Goal: Task Accomplishment & Management: Complete application form

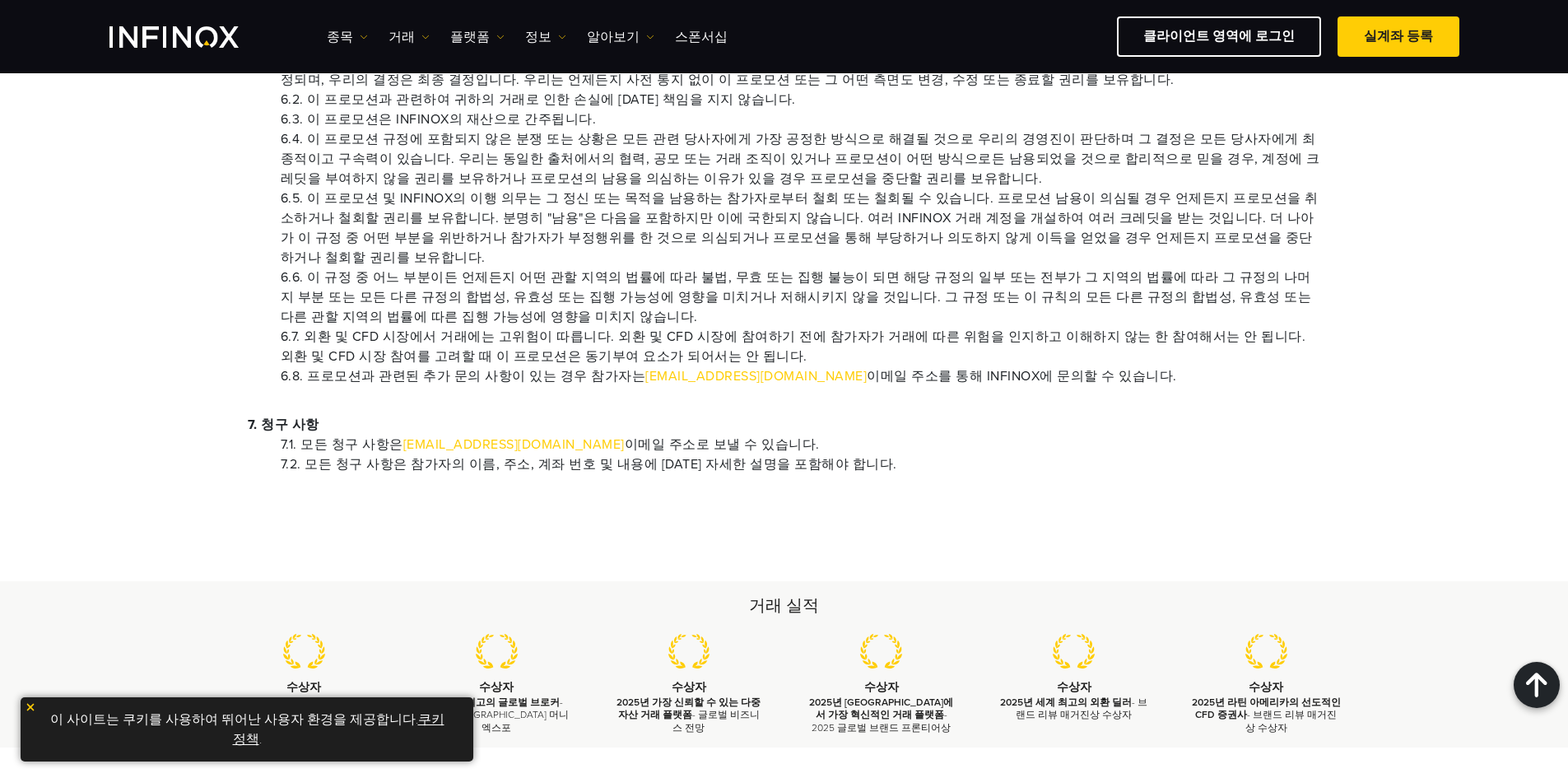
scroll to position [1564, 0]
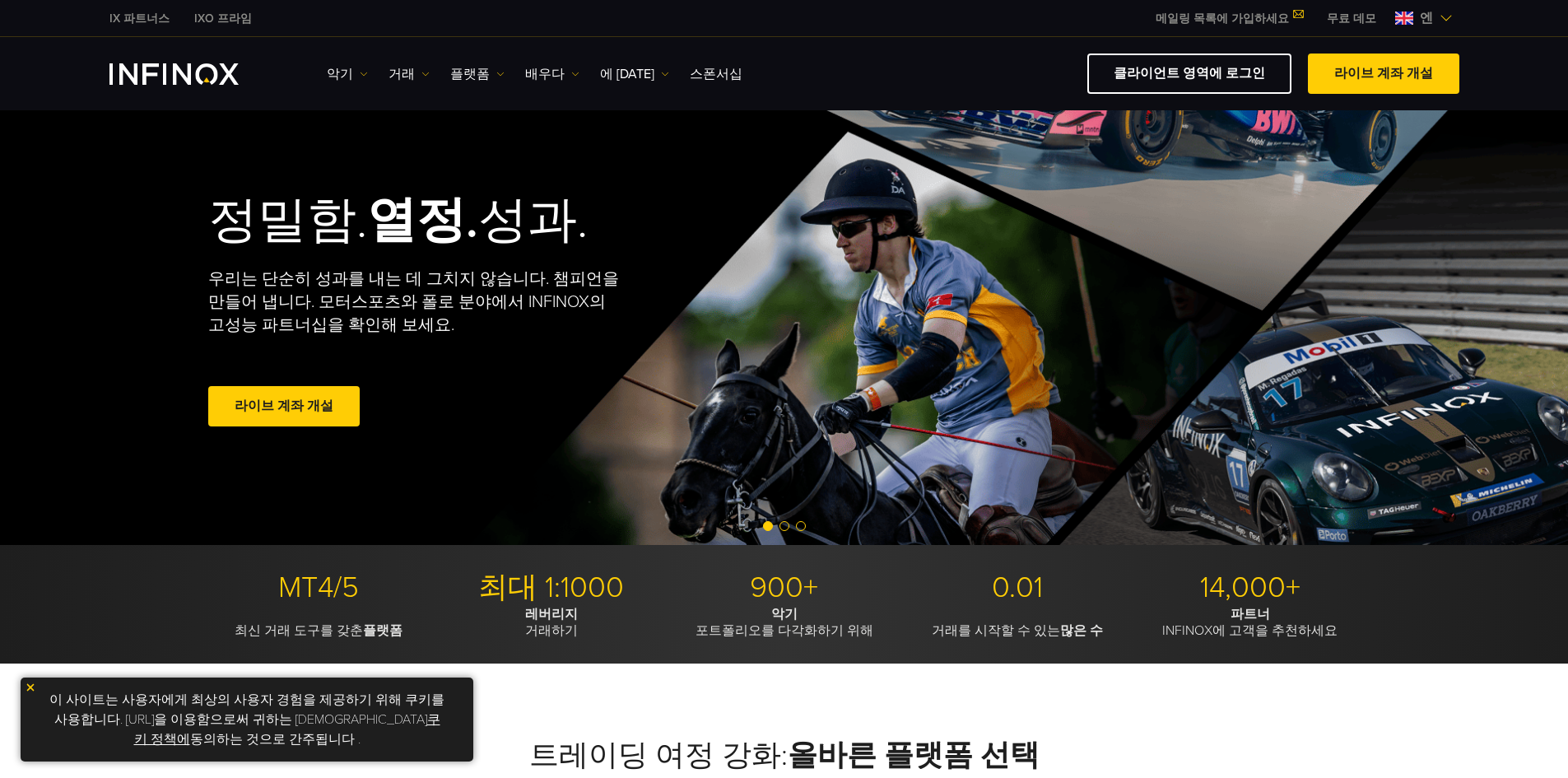
click at [1214, 10] on div "메일링 목록에 가입하세요 IX Daily와 함께 거래 기회를 놓치지 마세요. 오늘 가입하세요! 이용약관을 읽고 확인했습니다 . 구독하다 성공!" at bounding box center [1228, 18] width 171 height 17
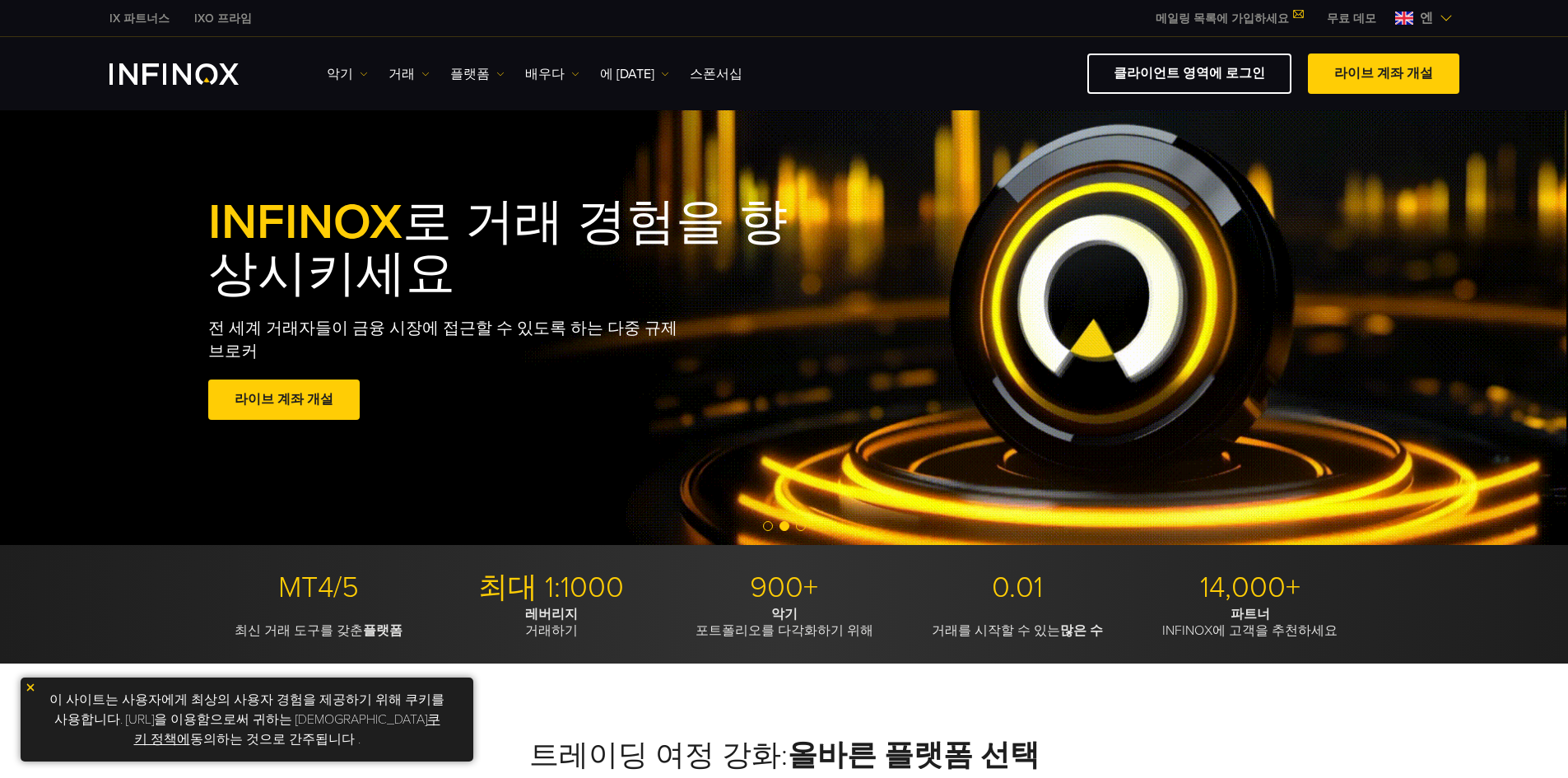
click at [167, 77] on img "INFINOX 로고" at bounding box center [174, 75] width 129 height 22
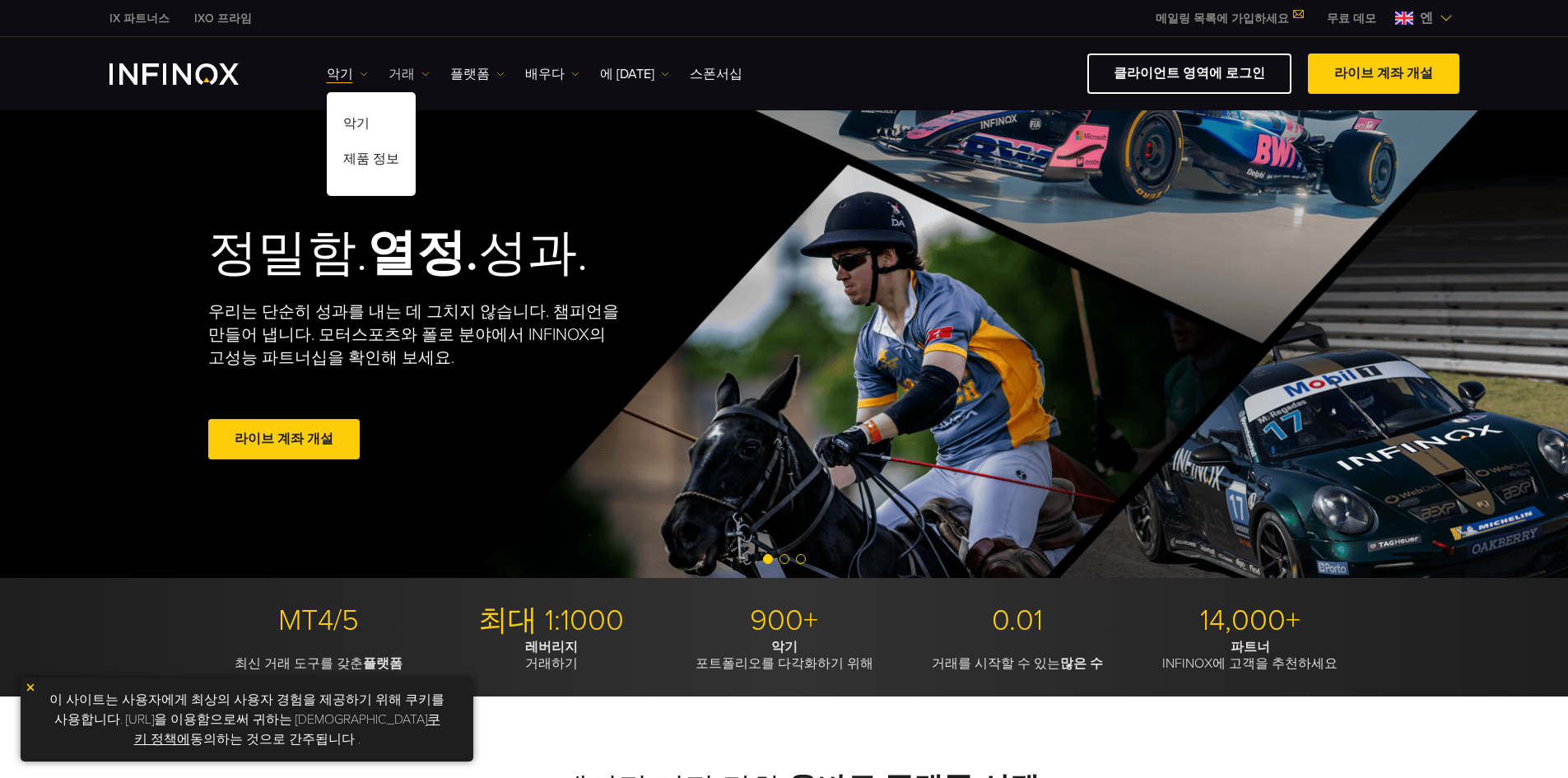
click at [422, 72] on img at bounding box center [426, 74] width 8 height 8
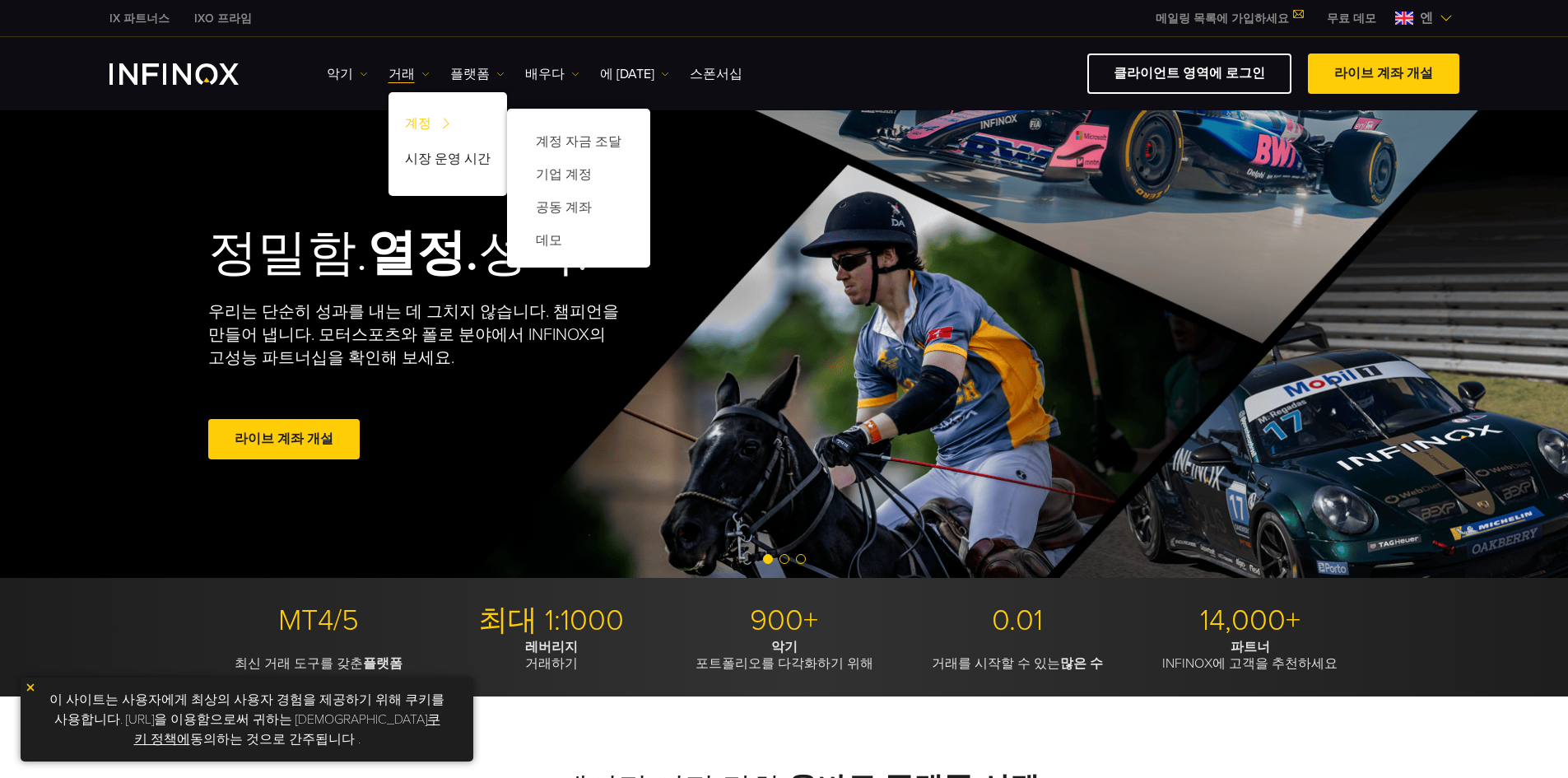
click at [424, 129] on font "계정" at bounding box center [418, 123] width 27 height 17
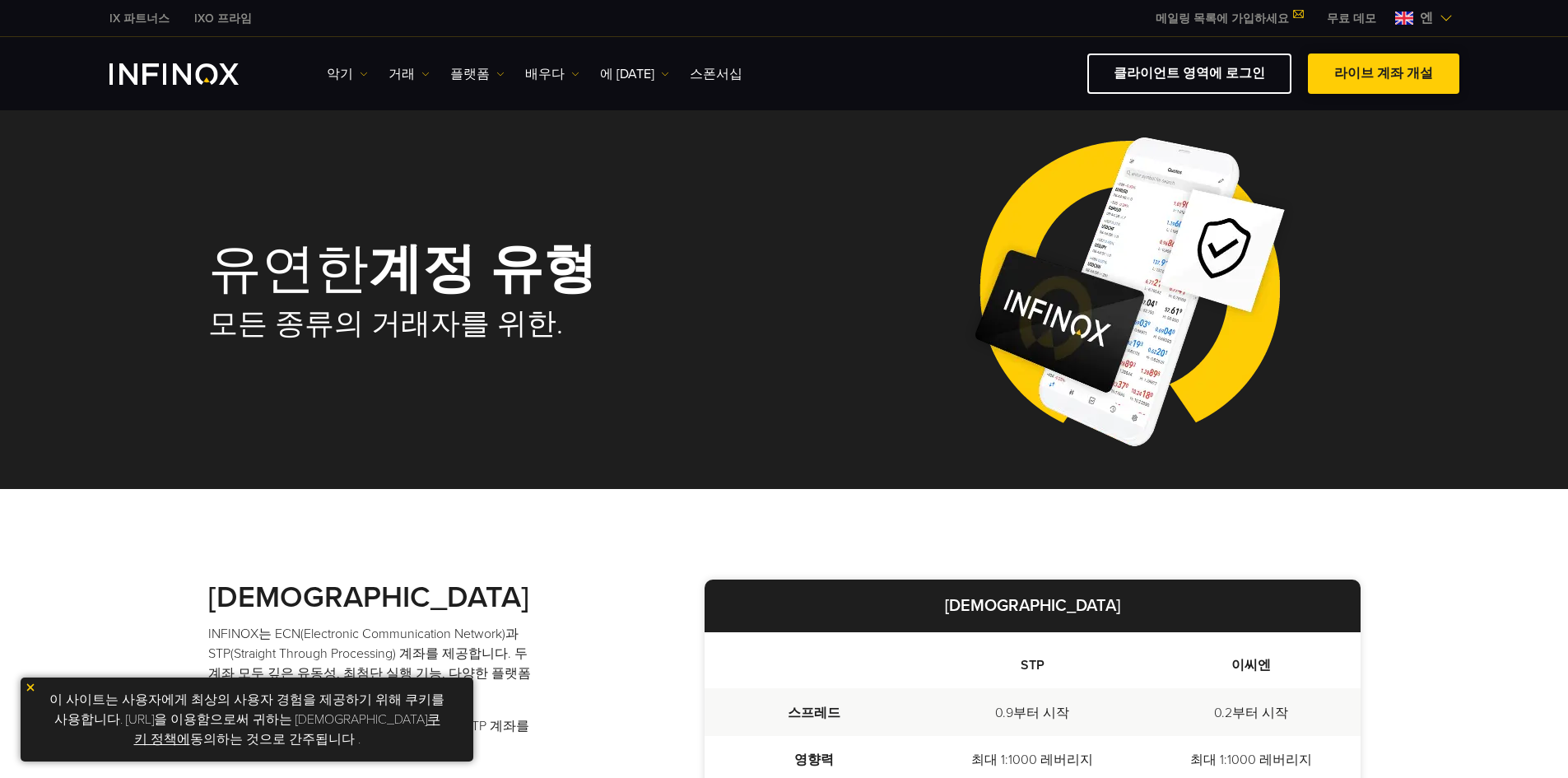
click at [1383, 74] on span at bounding box center [1383, 74] width 0 height 0
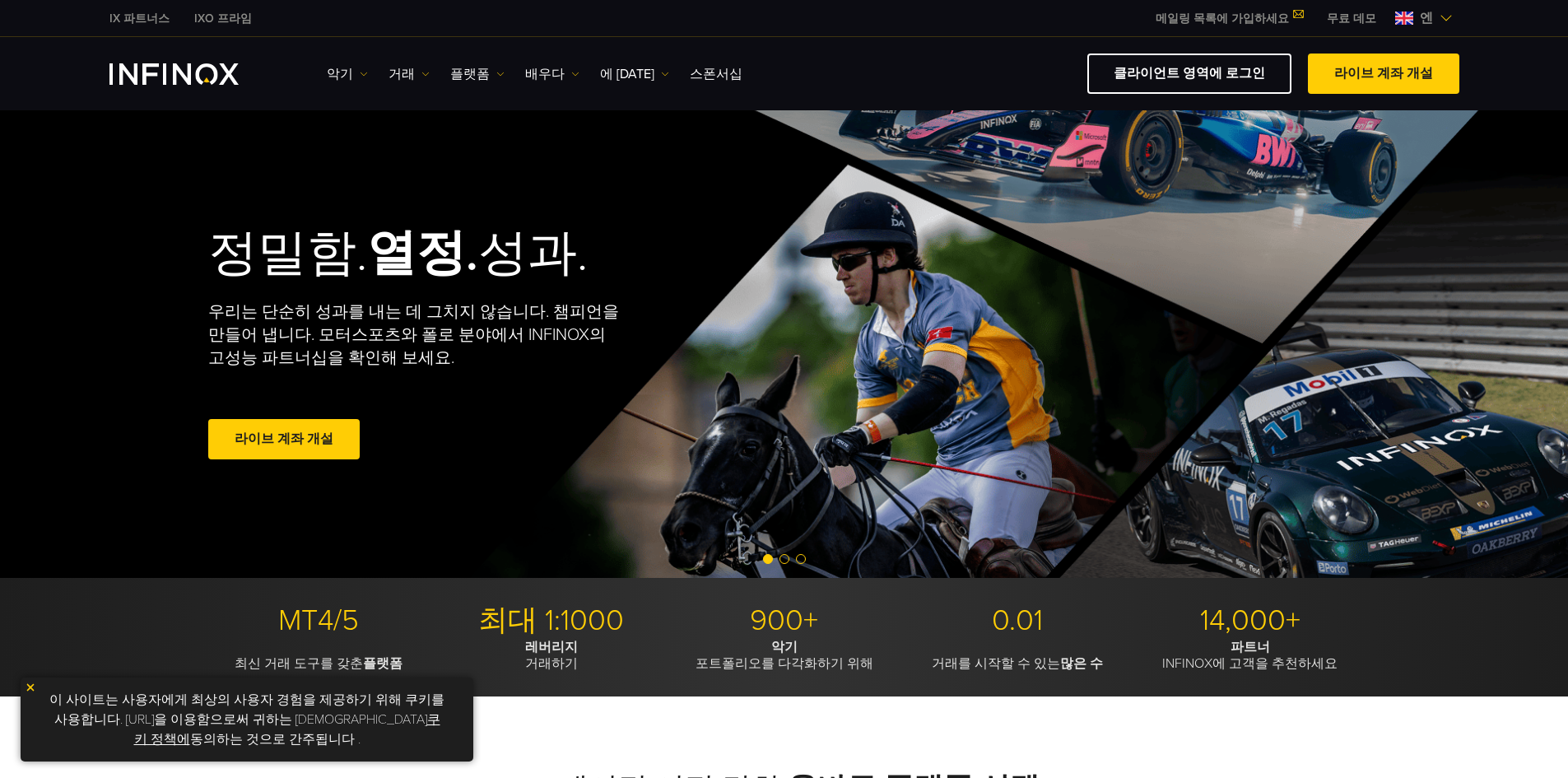
drag, startPoint x: 1202, startPoint y: 67, endPoint x: 1184, endPoint y: 152, distance: 86.9
click at [1202, 67] on font "클라이언트 영역에 로그인" at bounding box center [1189, 73] width 152 height 17
click at [1205, 22] on font "메일링 목록에 가입하세요" at bounding box center [1222, 18] width 133 height 14
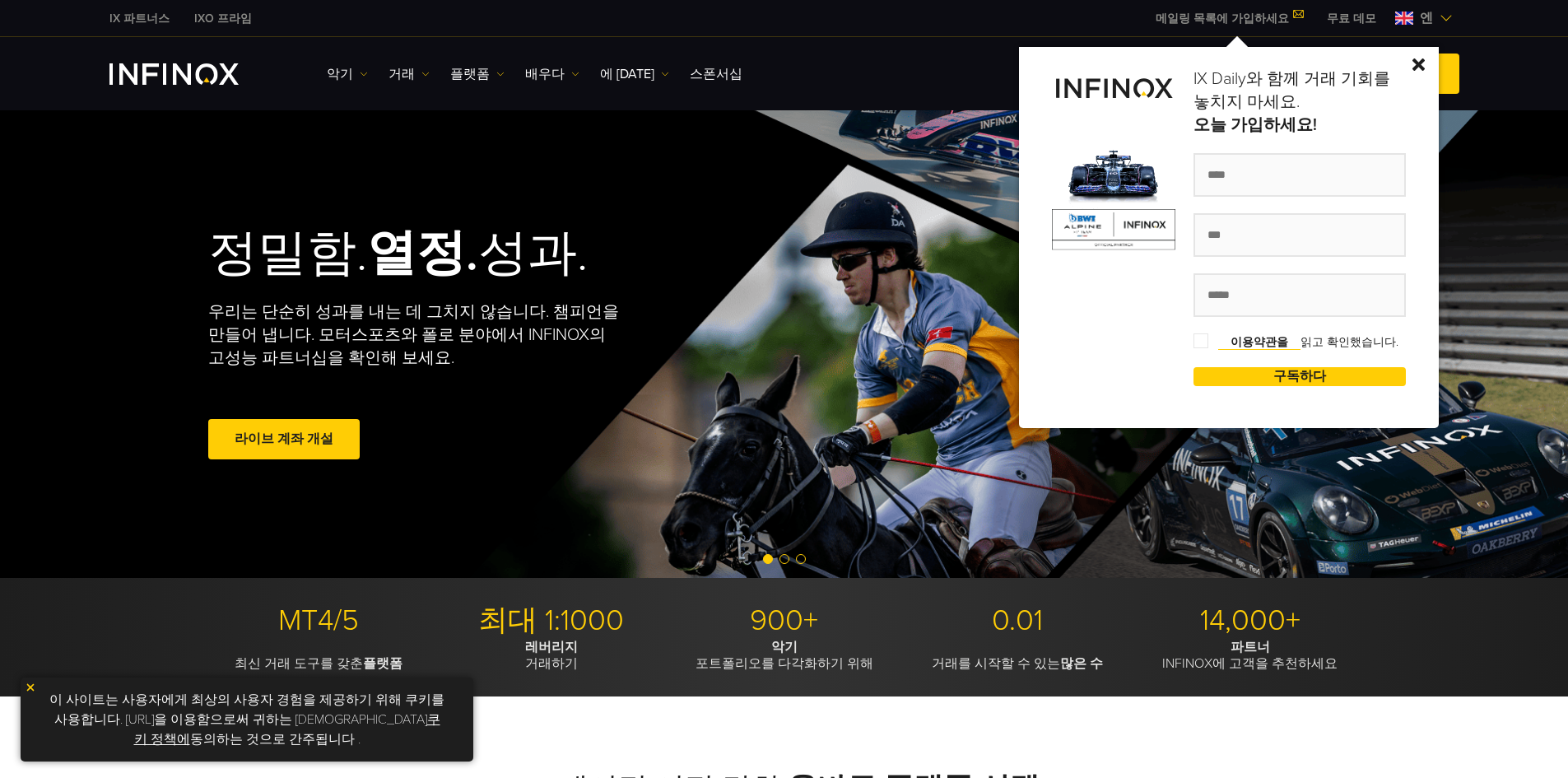
click at [1425, 62] on img at bounding box center [1418, 65] width 12 height 12
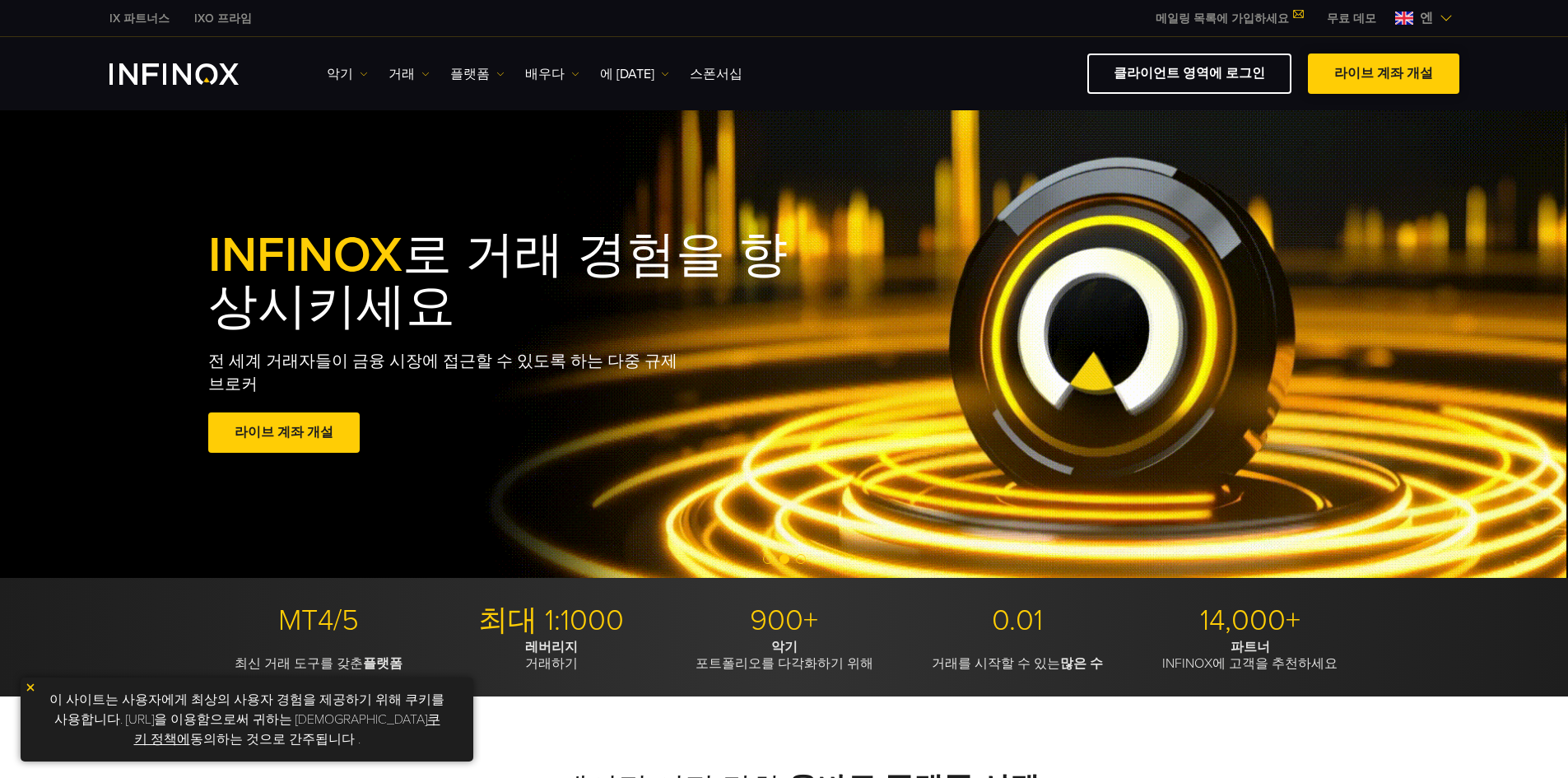
click at [1375, 79] on font "라이브 계좌 개설" at bounding box center [1383, 73] width 99 height 17
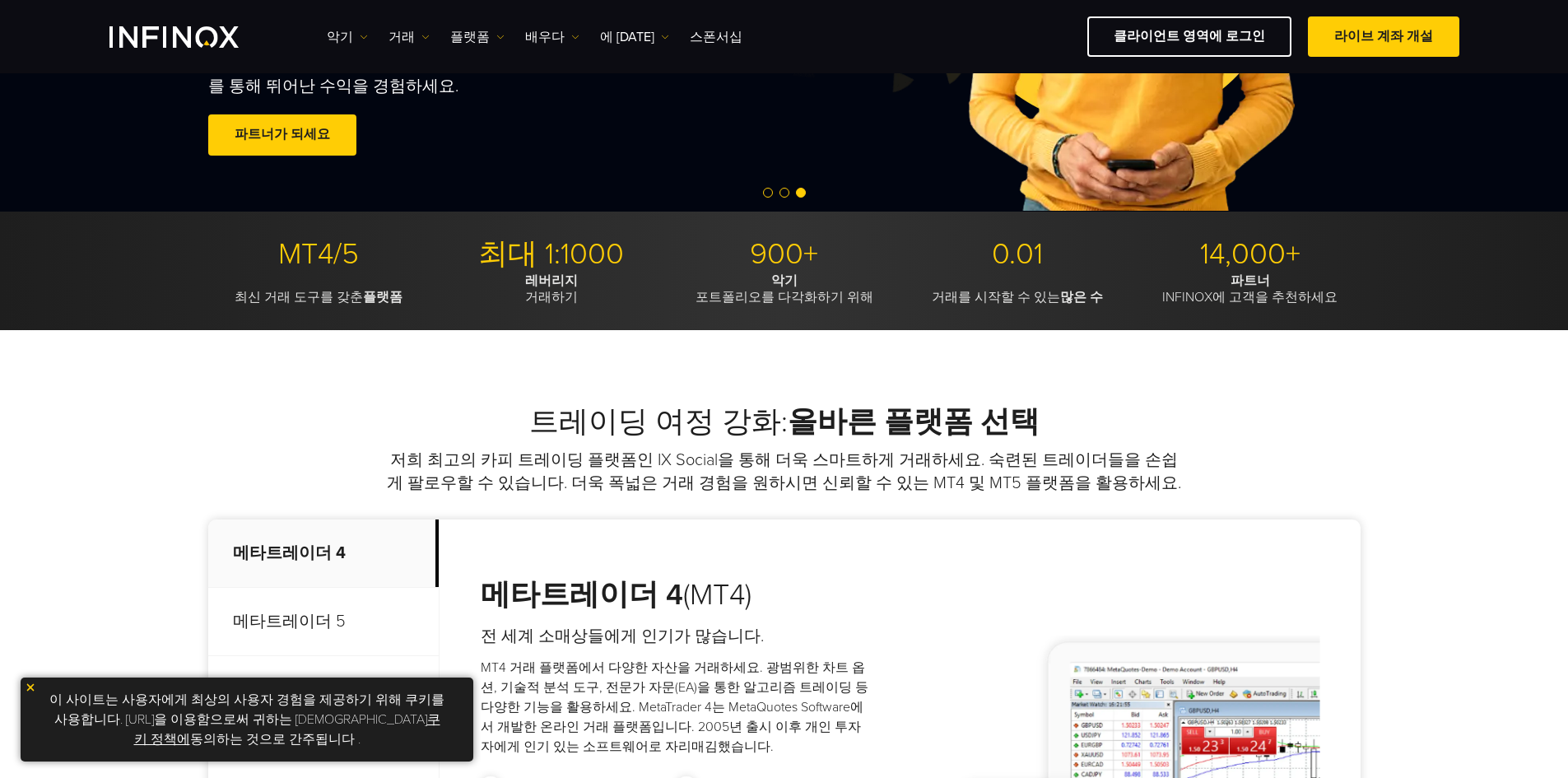
scroll to position [659, 0]
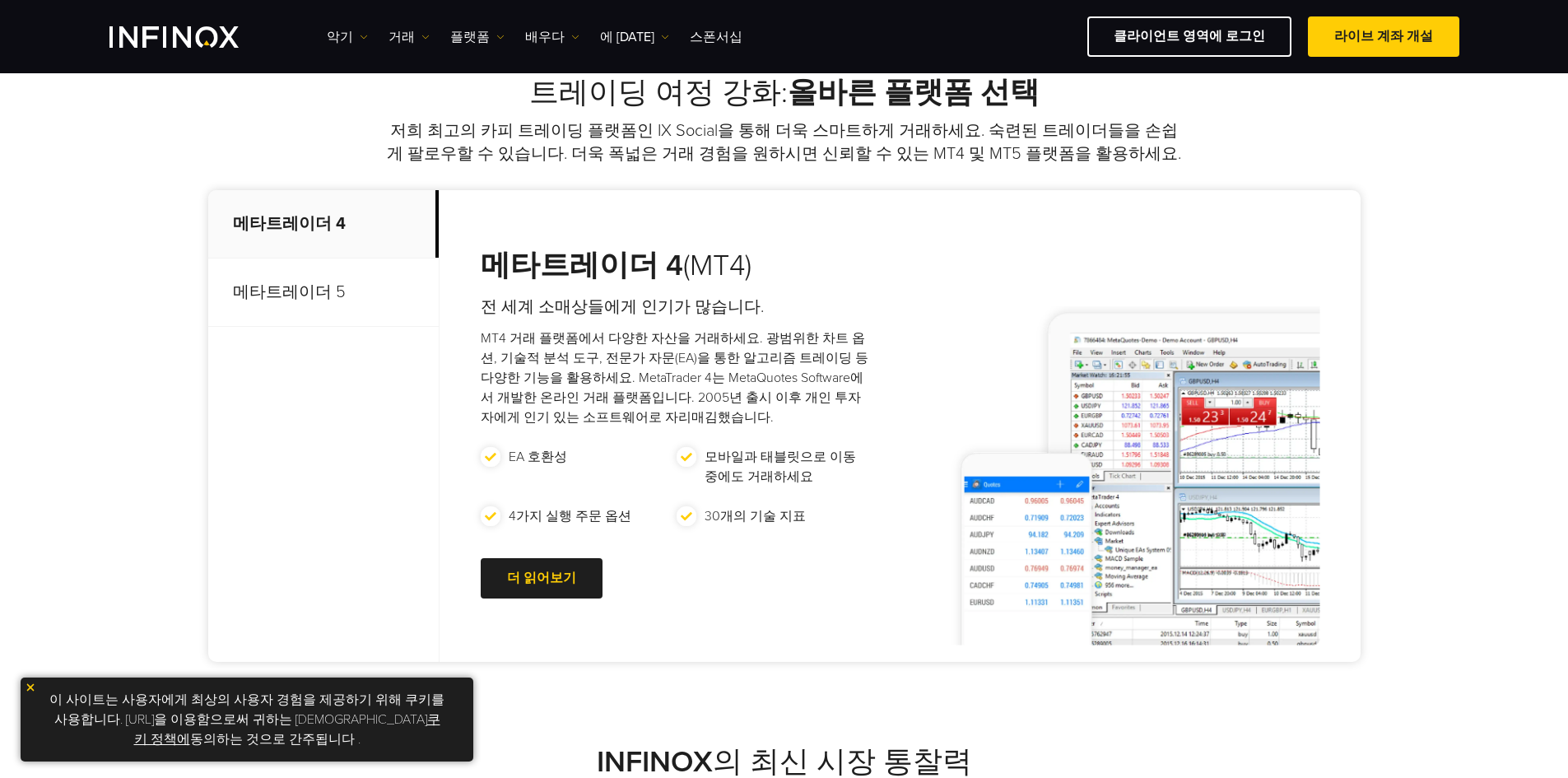
click at [276, 294] on font "메타트레이더 5" at bounding box center [289, 292] width 113 height 20
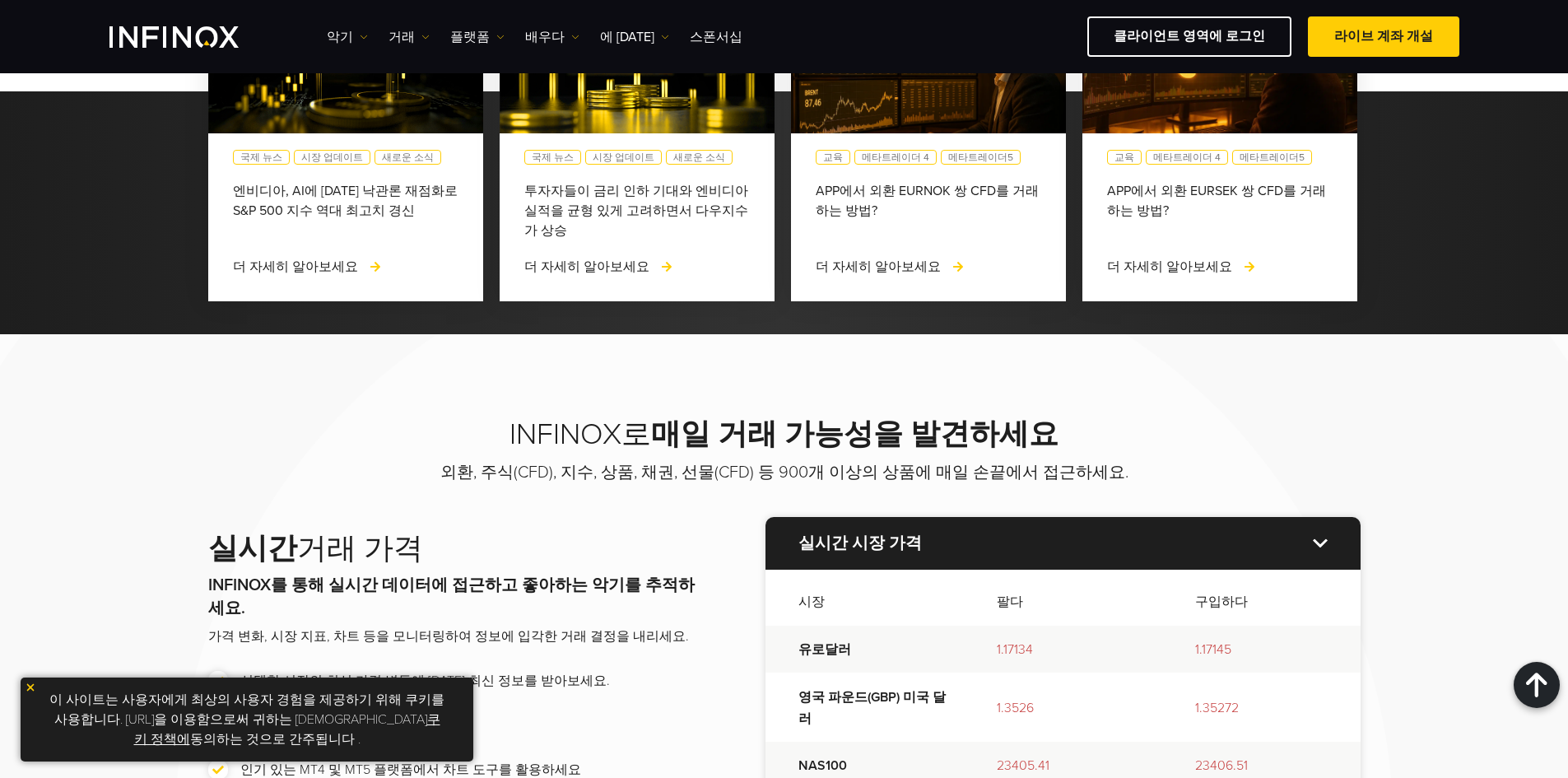
scroll to position [1728, 0]
